Goal: Task Accomplishment & Management: Use online tool/utility

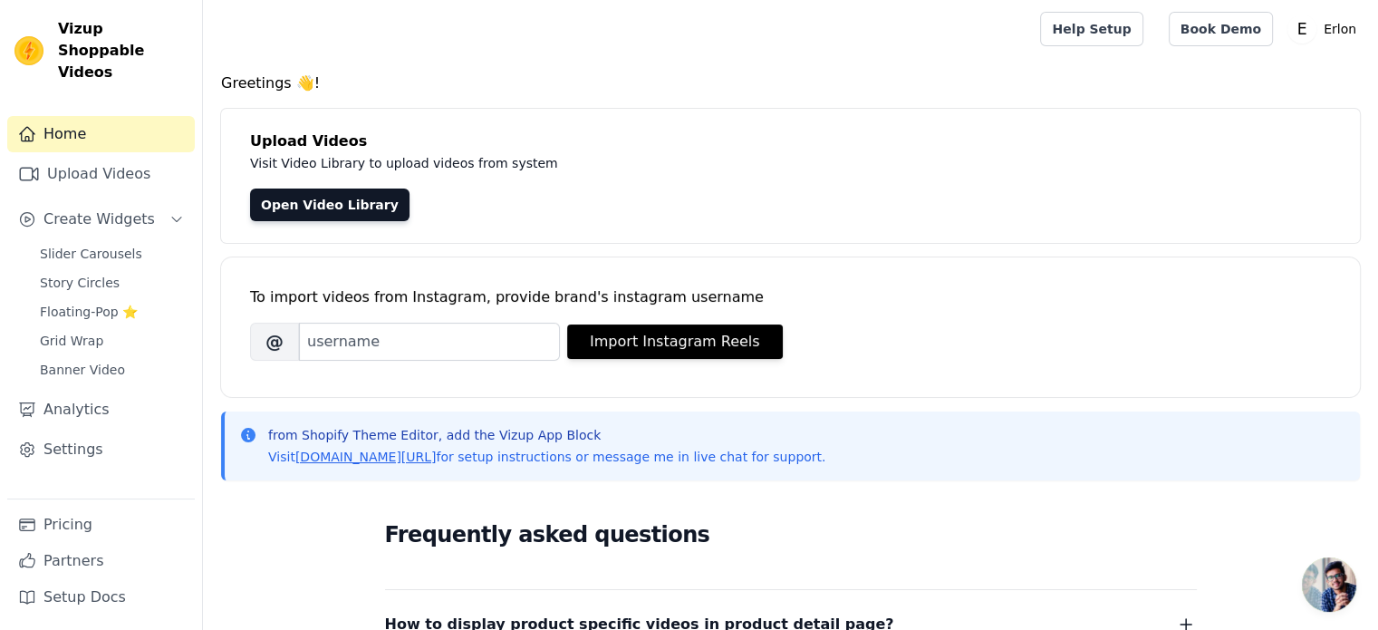
scroll to position [22, 0]
click at [101, 245] on div "Slider Carousels Story Circles Floating-Pop ⭐ Grid Wrap Banner Video" at bounding box center [112, 311] width 166 height 141
click at [101, 245] on span "Slider Carousels" at bounding box center [91, 254] width 102 height 18
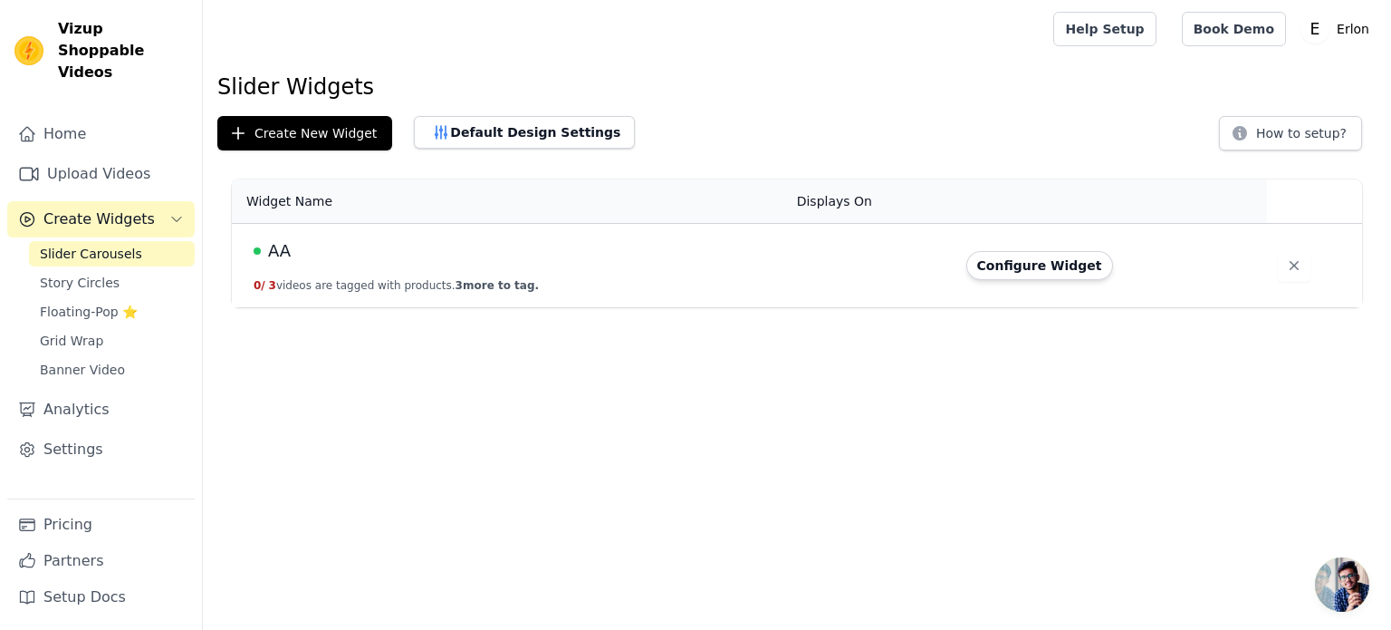
scroll to position [22, 0]
click at [672, 260] on div "AA" at bounding box center [515, 250] width 522 height 25
click at [1044, 266] on button "Configure Widget" at bounding box center [1040, 265] width 147 height 29
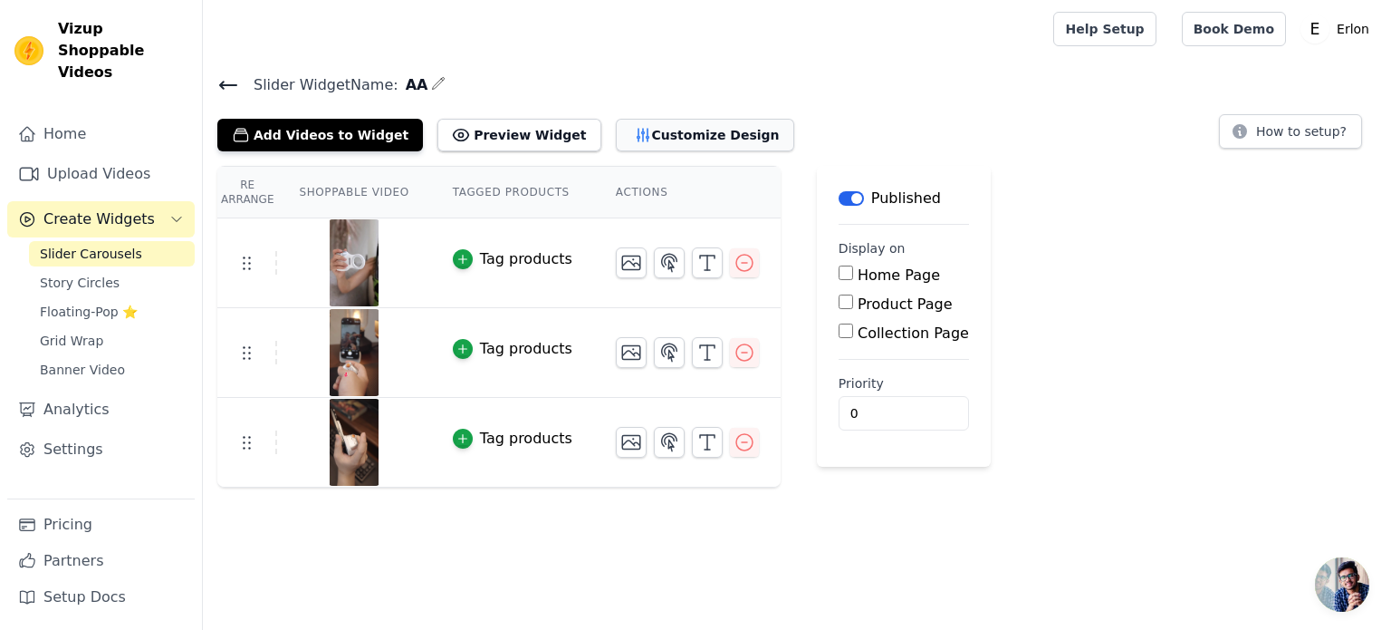
click at [656, 144] on button "Customize Design" at bounding box center [705, 135] width 178 height 33
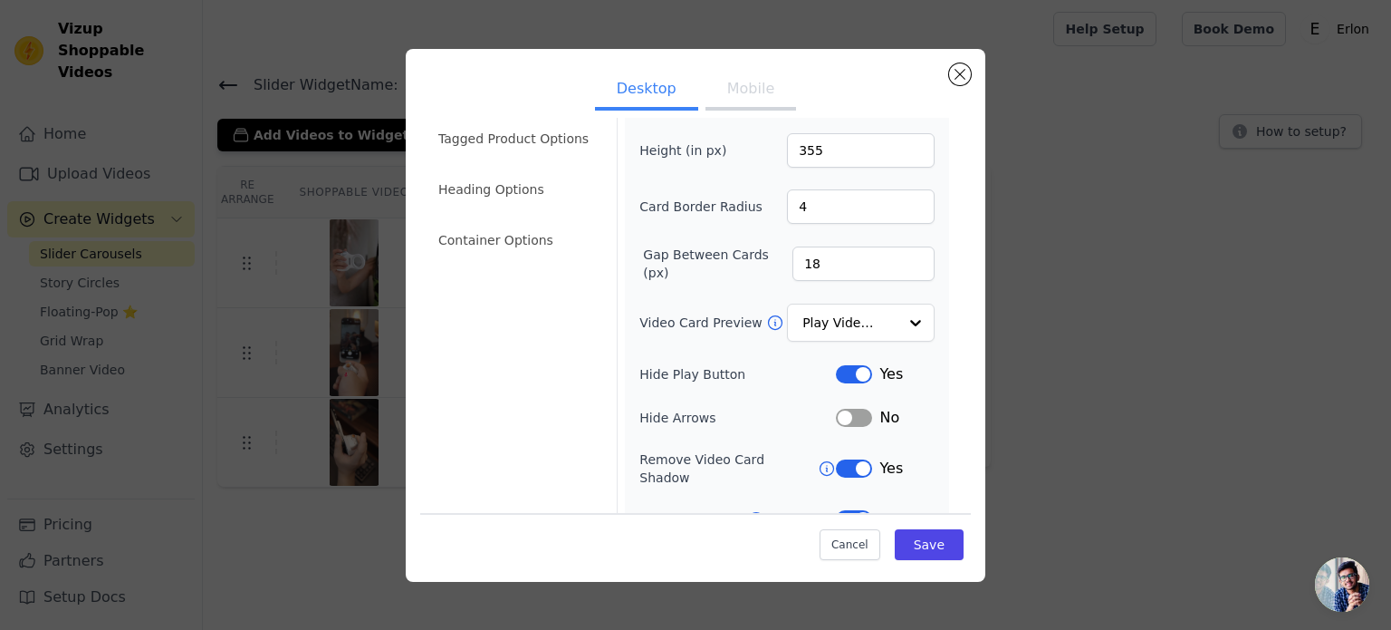
scroll to position [167, 0]
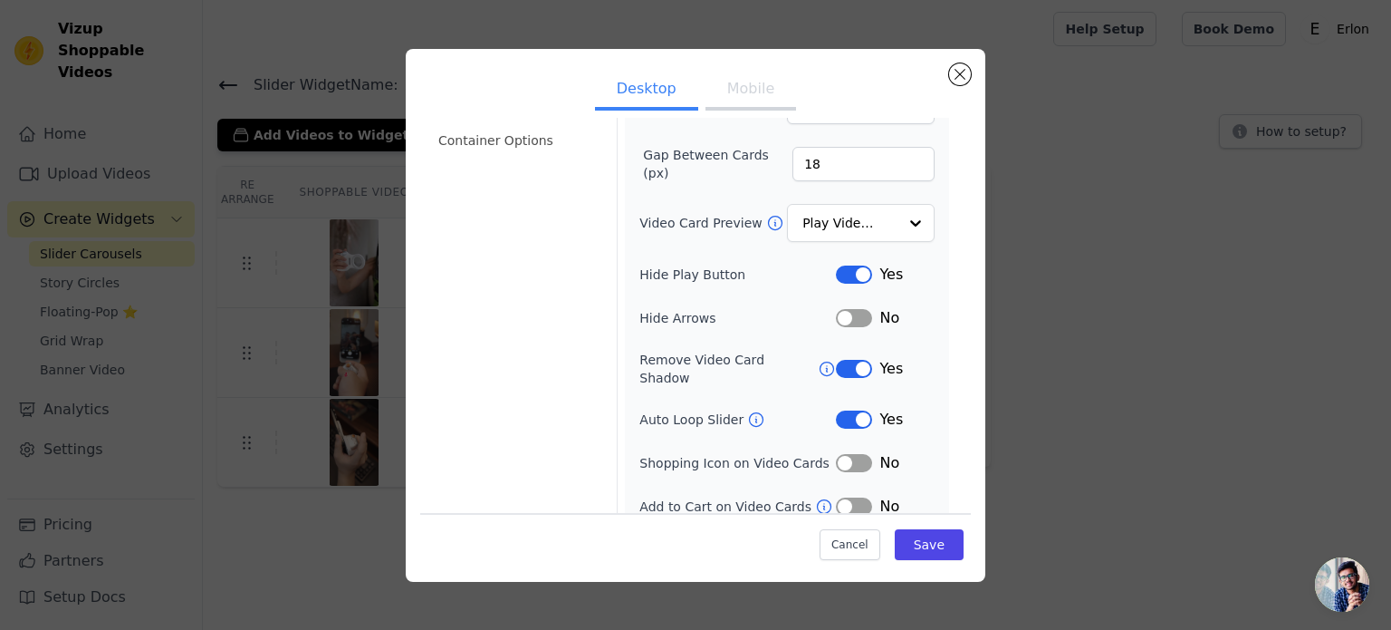
click at [734, 93] on button "Mobile" at bounding box center [751, 91] width 91 height 40
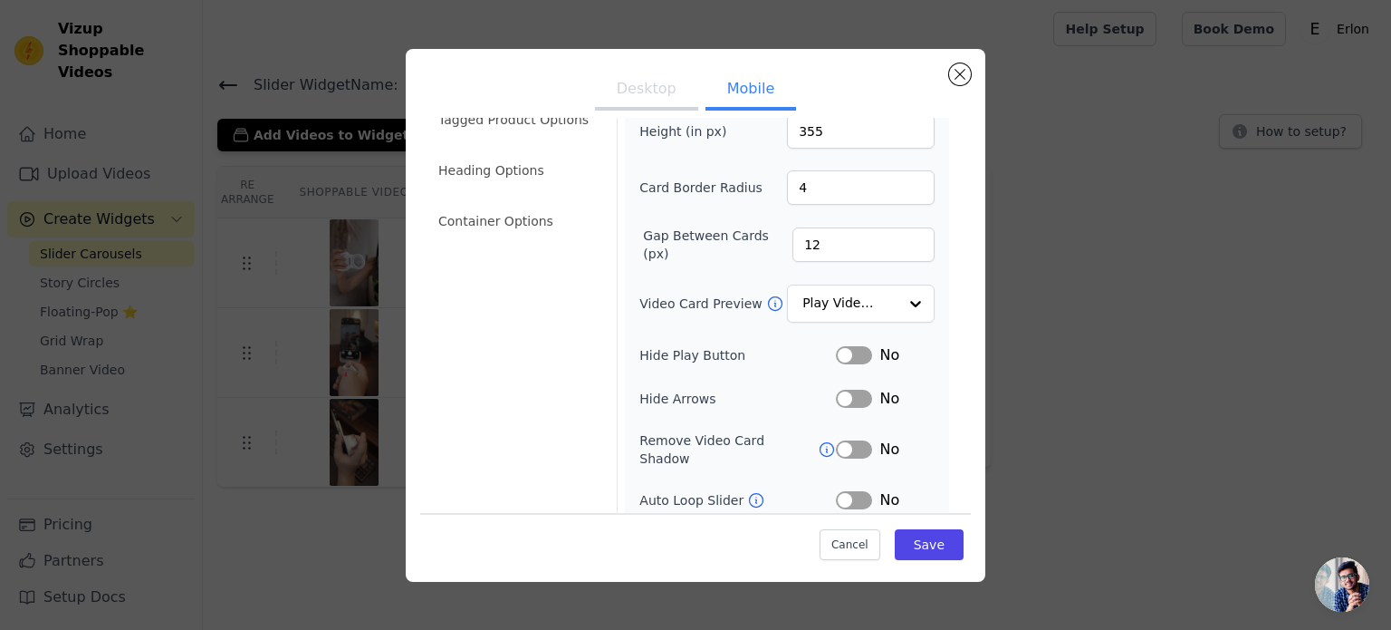
scroll to position [0, 0]
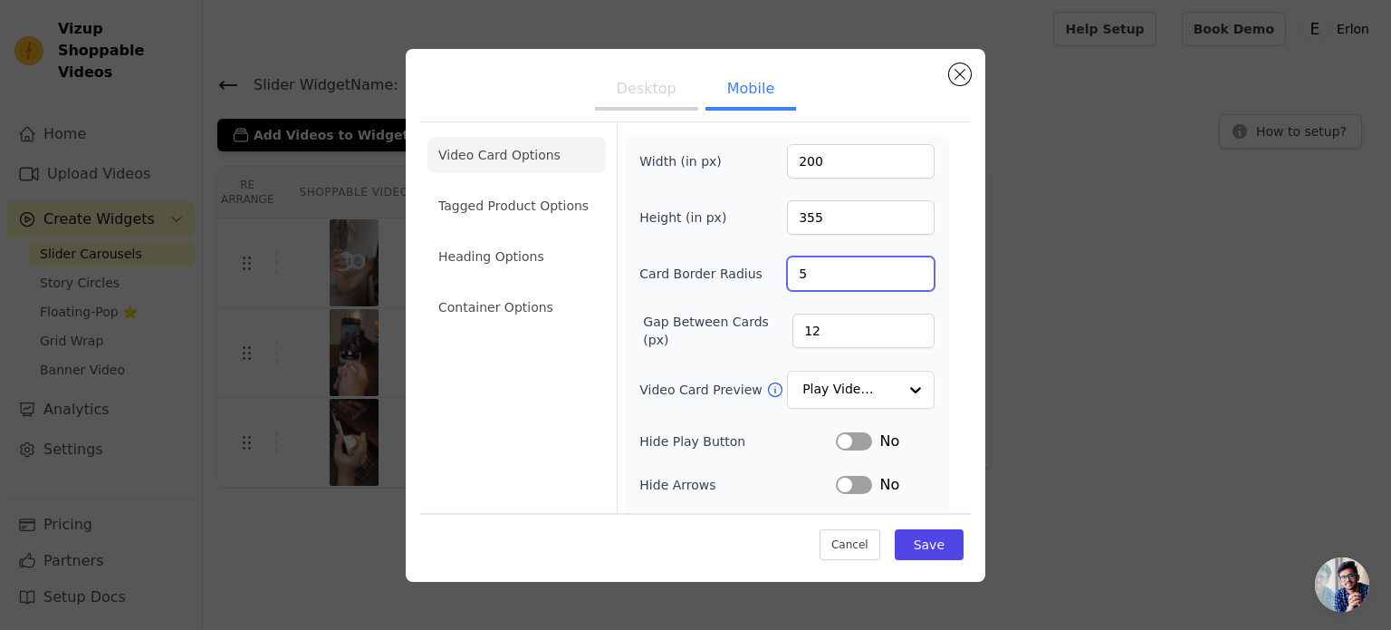
click at [903, 268] on input "5" at bounding box center [861, 273] width 148 height 34
click at [904, 280] on input "4" at bounding box center [861, 273] width 148 height 34
type input "3"
click at [904, 281] on input "3" at bounding box center [861, 273] width 148 height 34
type input "11"
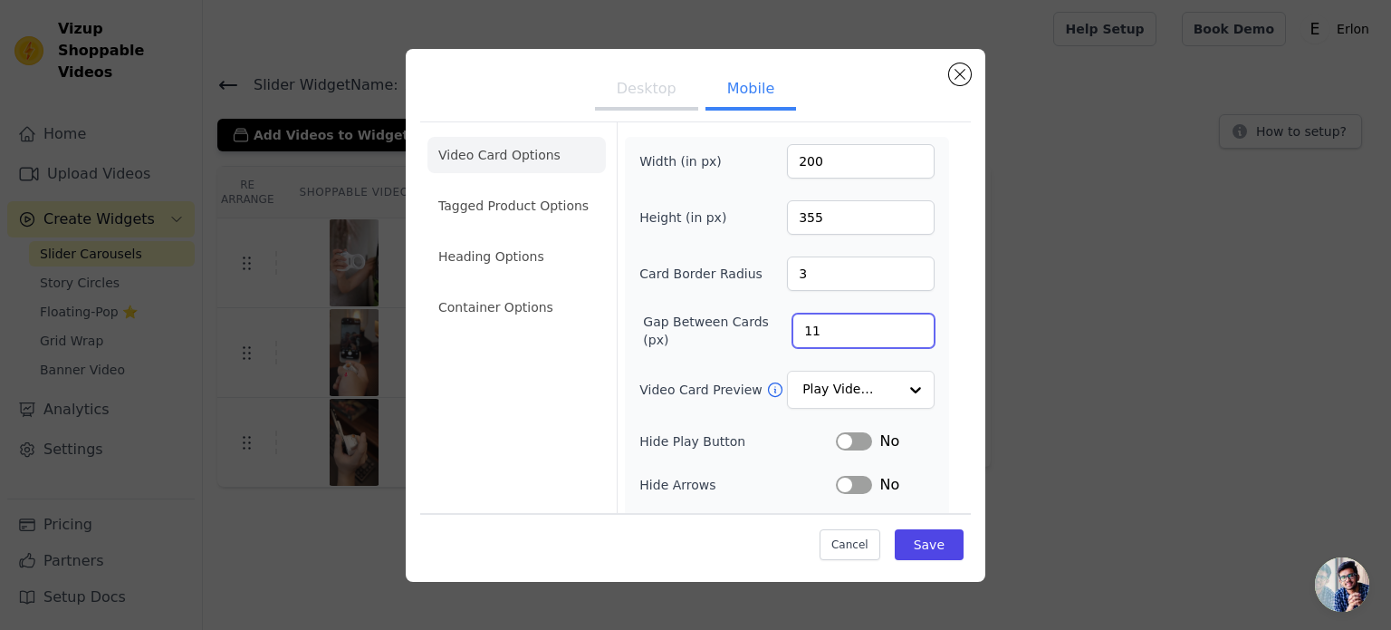
click at [901, 332] on input "11" at bounding box center [864, 330] width 142 height 34
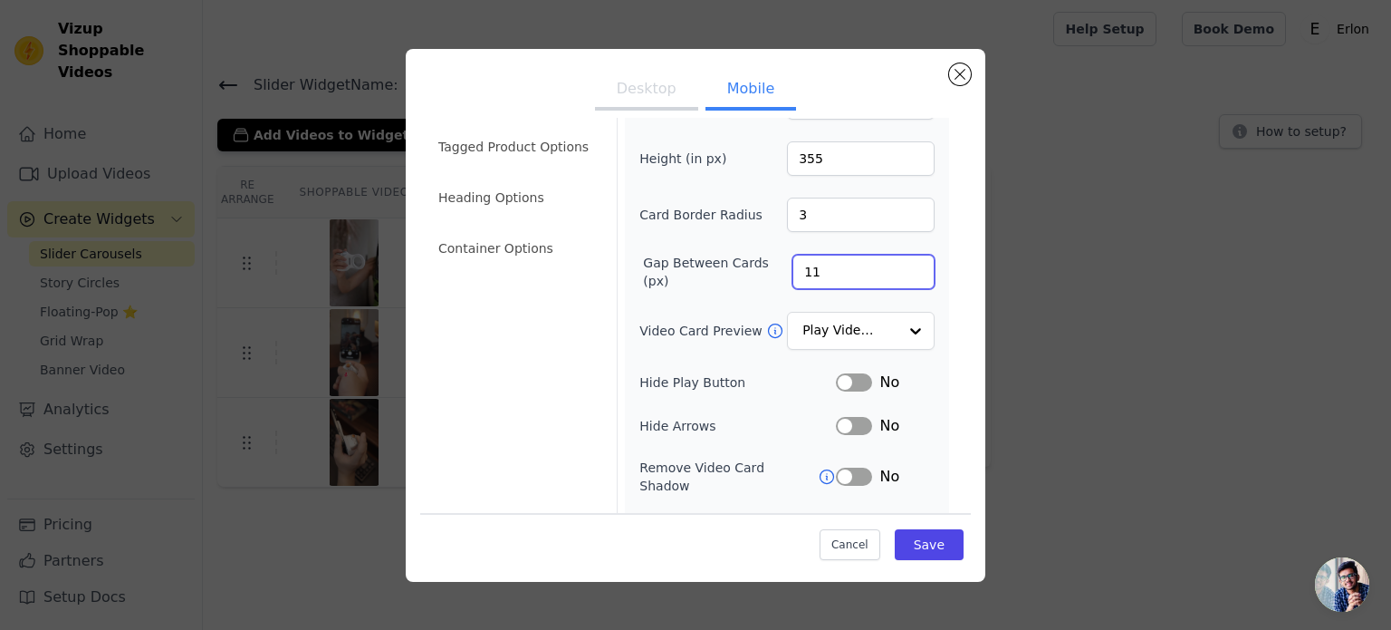
scroll to position [91, 0]
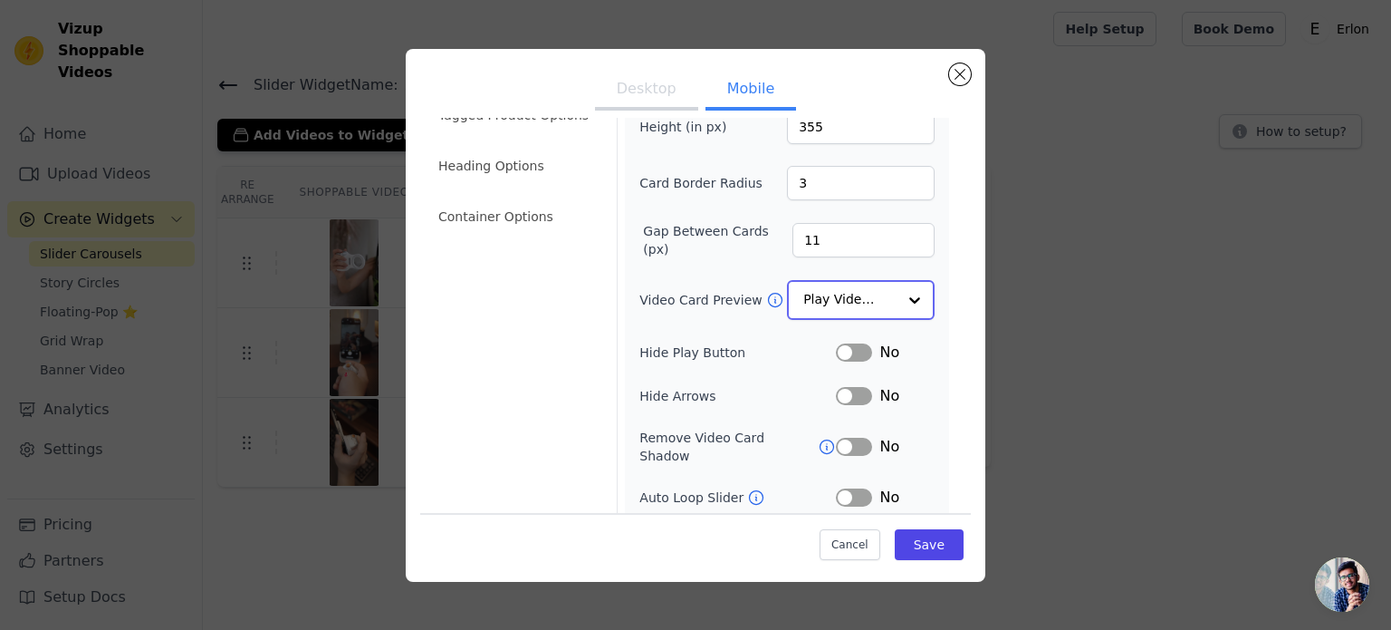
click at [863, 292] on input "Video Card Preview" at bounding box center [850, 300] width 93 height 36
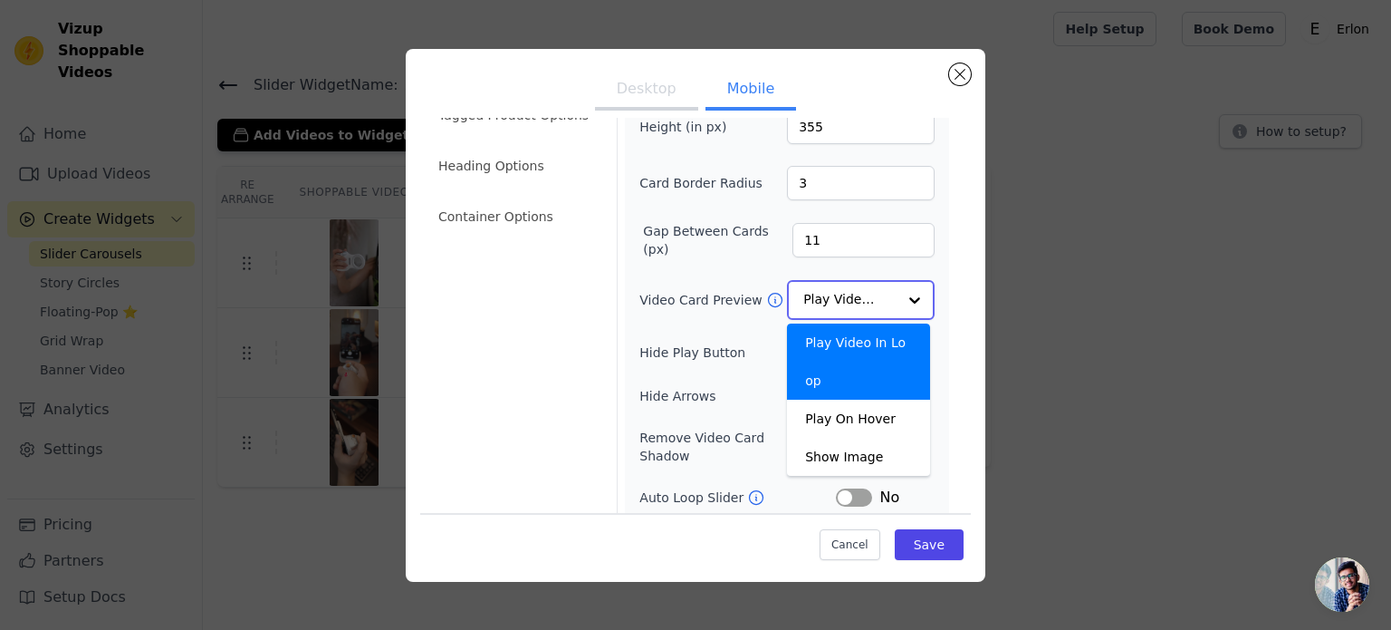
click at [864, 292] on input "Video Card Preview" at bounding box center [850, 300] width 93 height 36
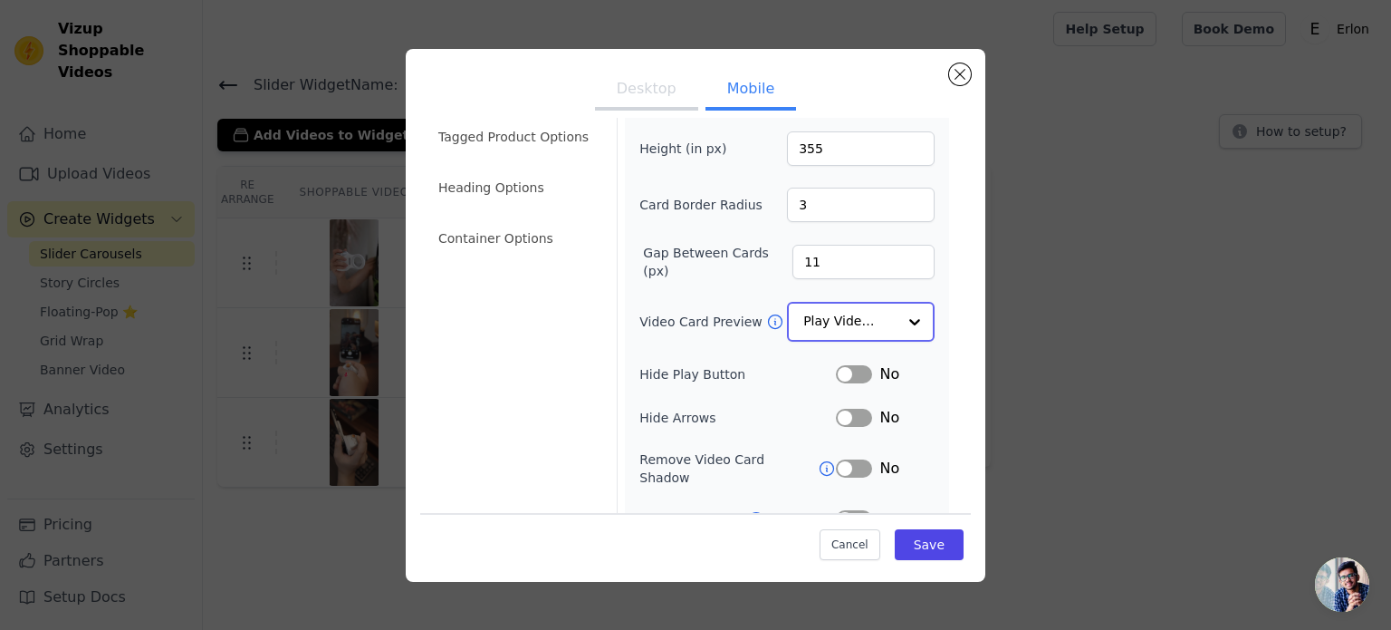
scroll to position [181, 0]
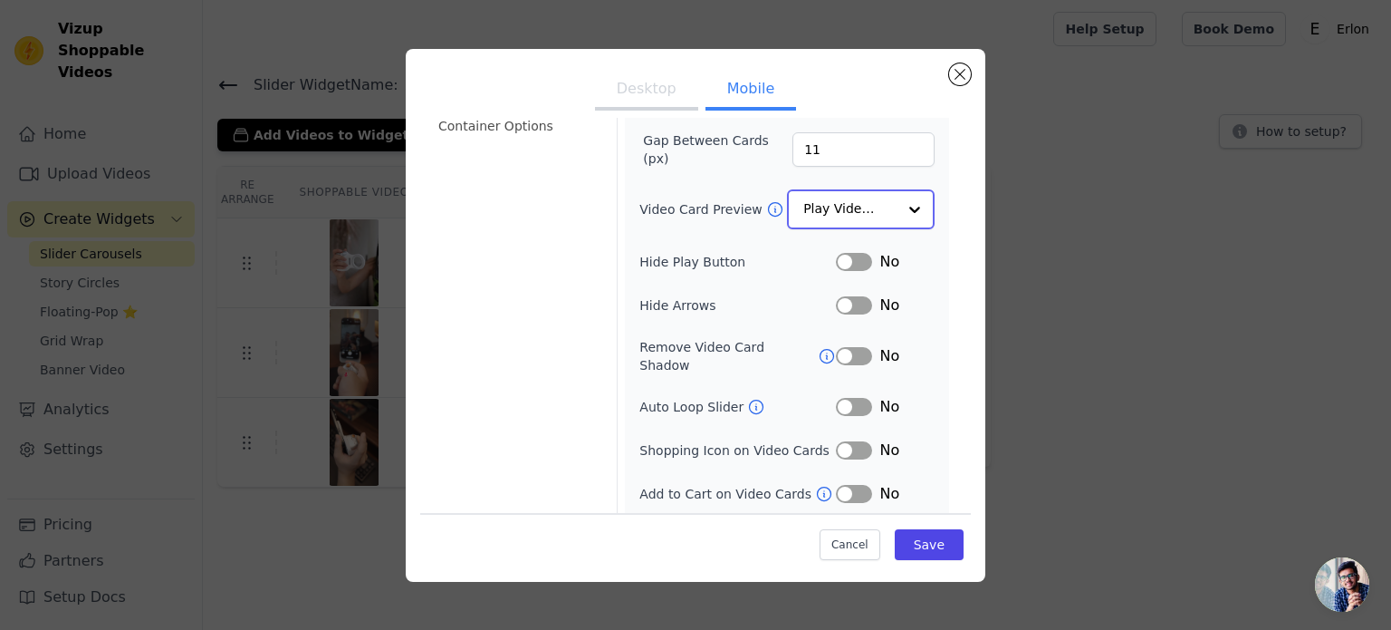
click at [864, 199] on input "Video Card Preview" at bounding box center [850, 209] width 93 height 36
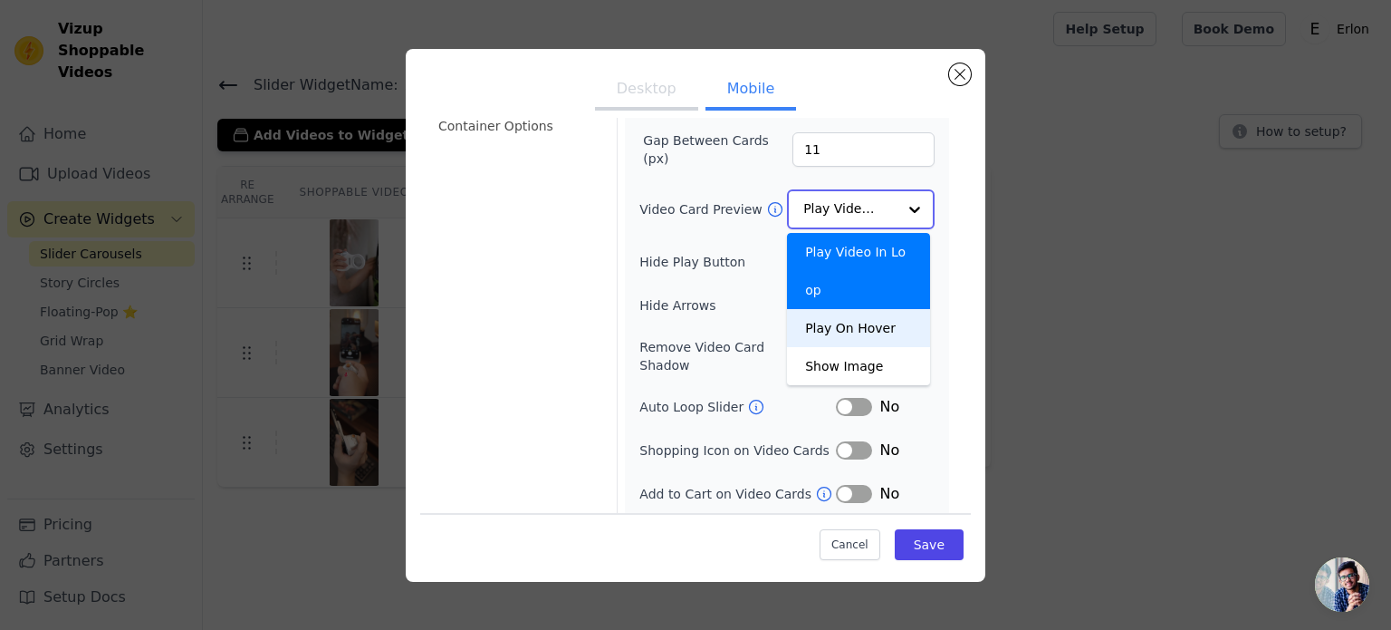
click at [844, 309] on div "Play On Hover" at bounding box center [858, 328] width 143 height 38
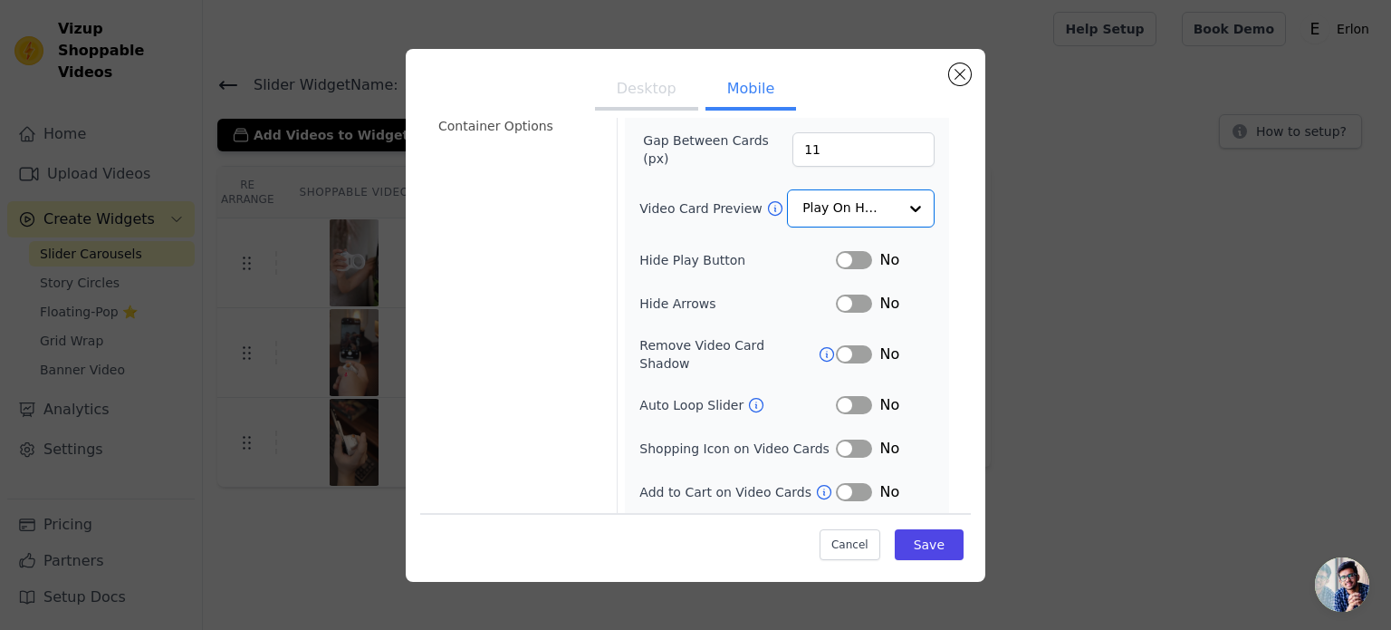
click at [842, 251] on button "Label" at bounding box center [854, 260] width 36 height 18
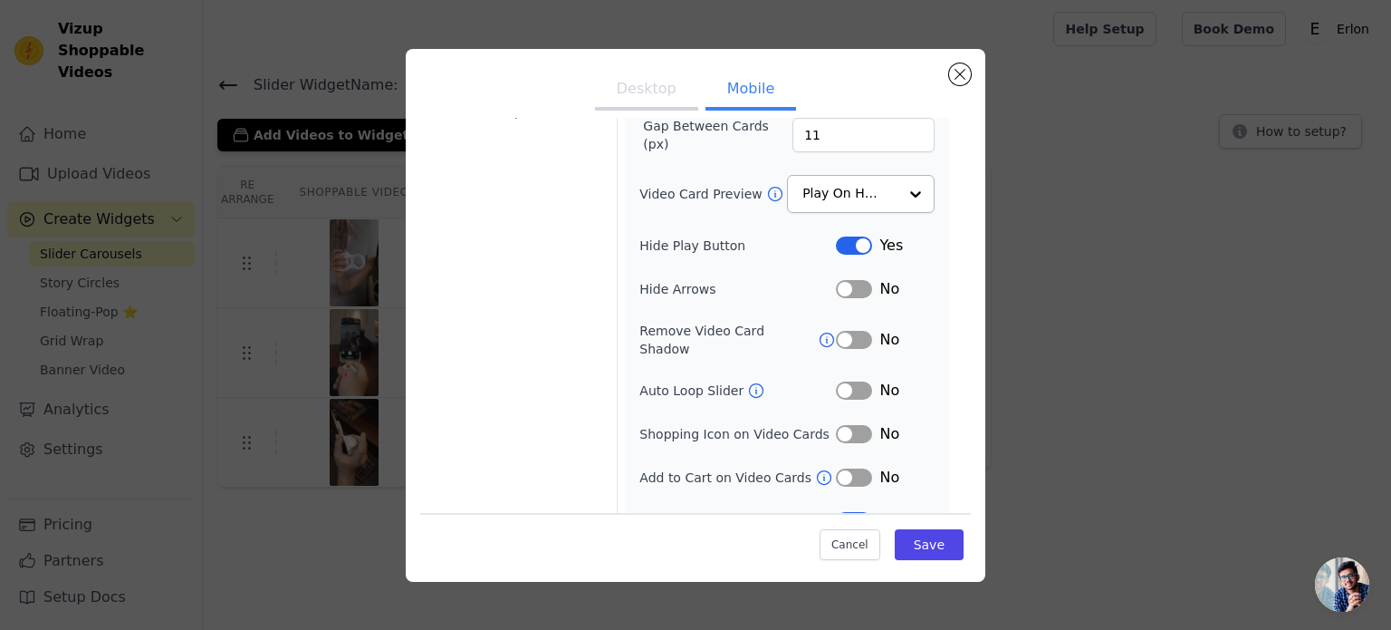
scroll to position [210, 0]
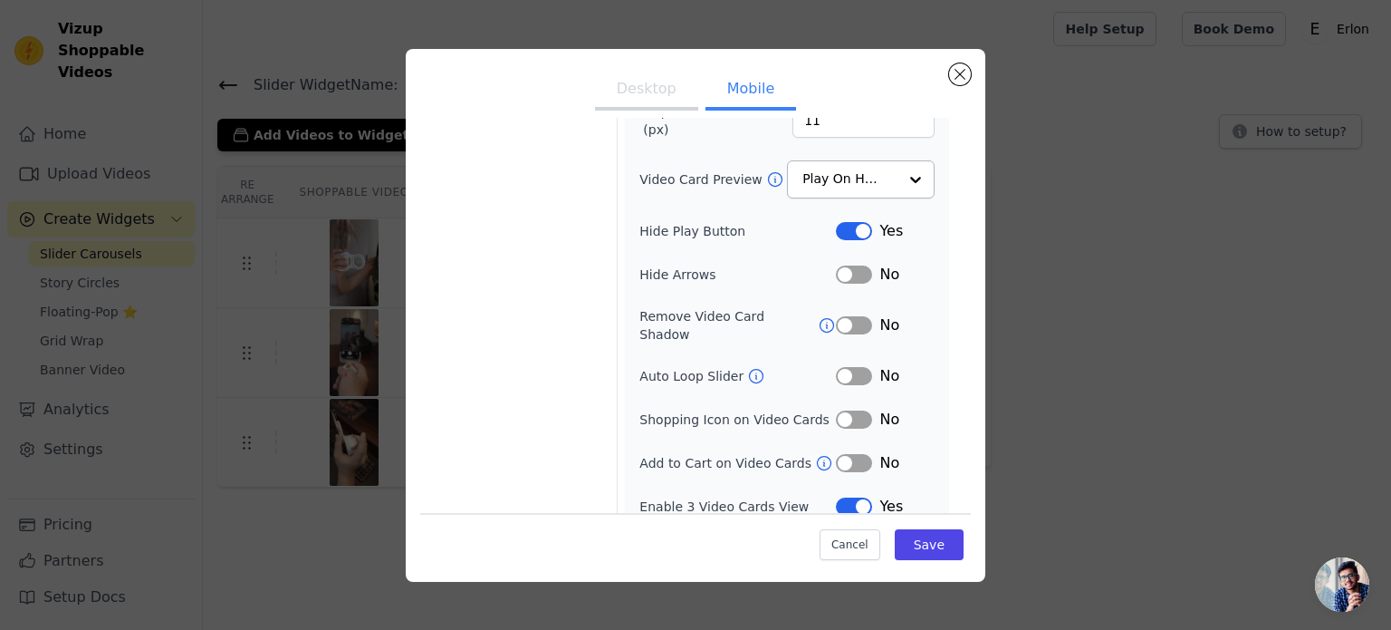
click at [846, 497] on button "Label" at bounding box center [854, 506] width 36 height 18
click at [918, 535] on button "Save" at bounding box center [929, 544] width 69 height 31
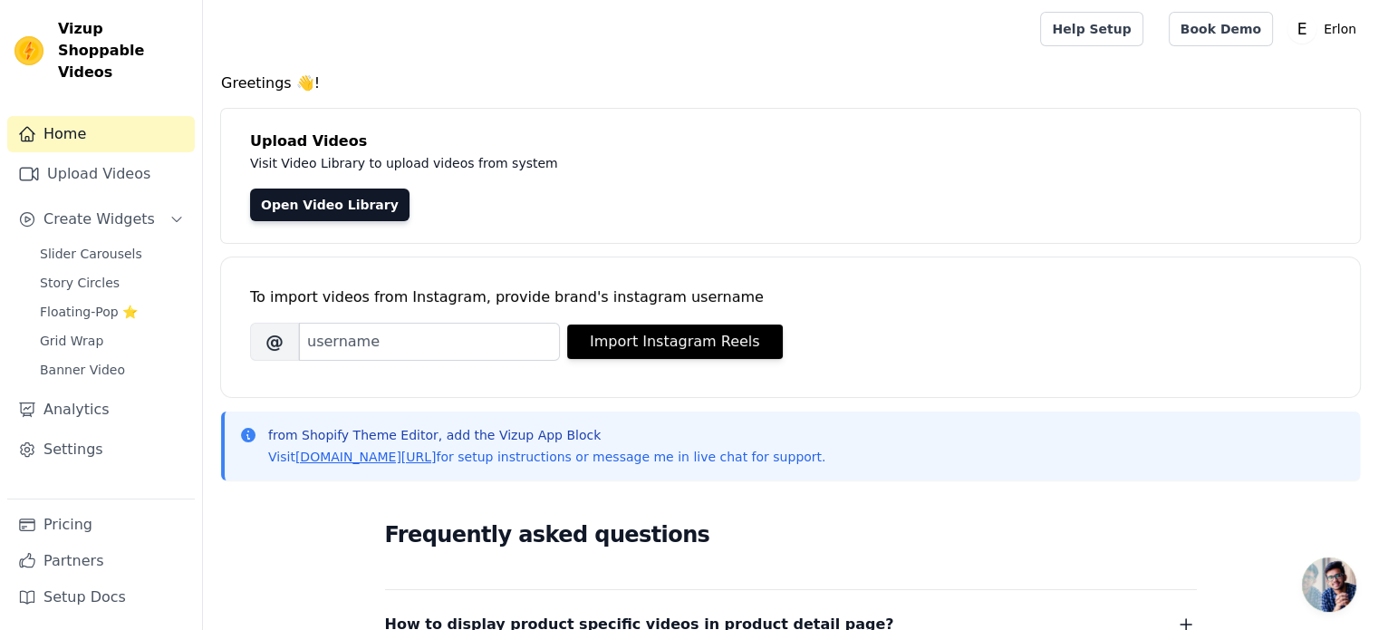
scroll to position [22, 0]
